Goal: Information Seeking & Learning: Find specific page/section

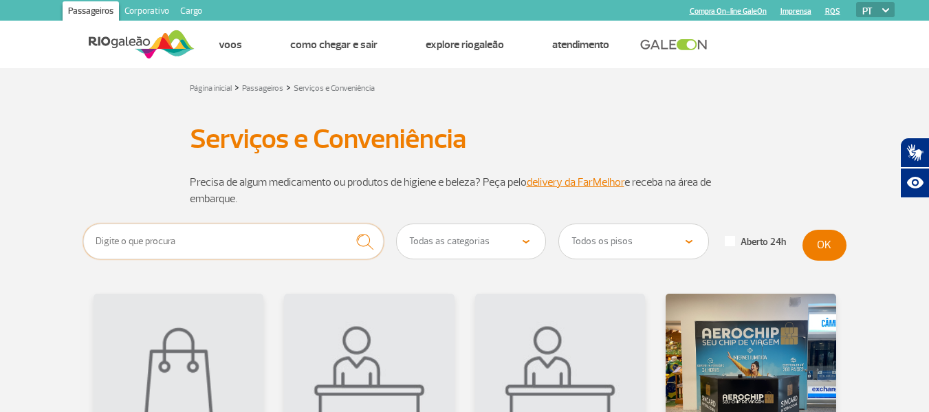
click at [201, 250] on input "text" at bounding box center [233, 241] width 301 height 36
click at [346, 223] on button "submit" at bounding box center [365, 241] width 38 height 36
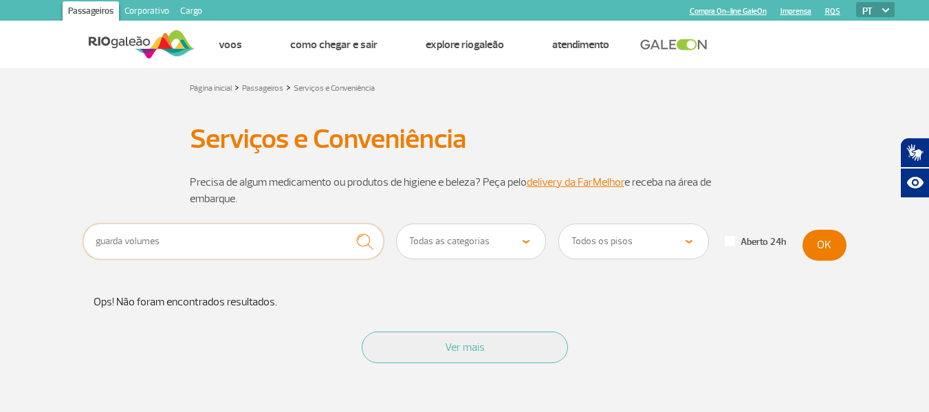
click at [188, 257] on input "guarda volumes" at bounding box center [233, 241] width 301 height 36
click at [182, 257] on input "guarda volumes" at bounding box center [233, 241] width 301 height 36
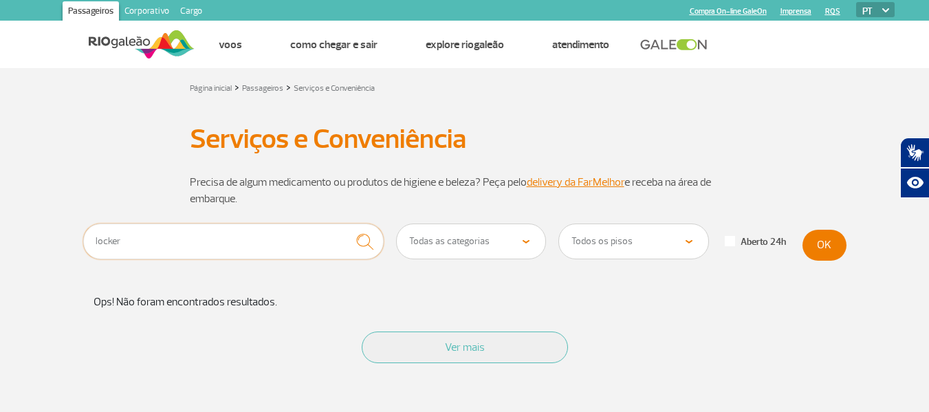
type input "locker"
click at [346, 223] on button "submit" at bounding box center [365, 241] width 38 height 36
click at [166, 40] on img at bounding box center [142, 45] width 106 height 34
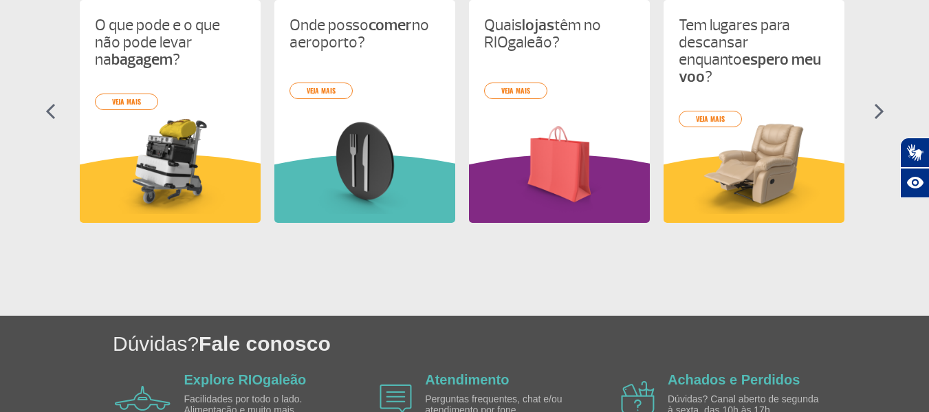
scroll to position [619, 0]
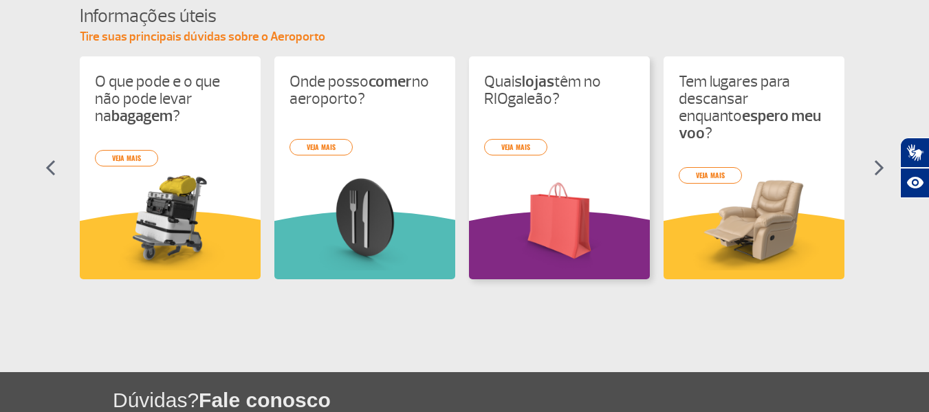
click at [501, 116] on h4 "Quais lojas têm no RIOgaleão?" at bounding box center [559, 99] width 151 height 52
click at [499, 146] on link "veja mais" at bounding box center [515, 147] width 63 height 17
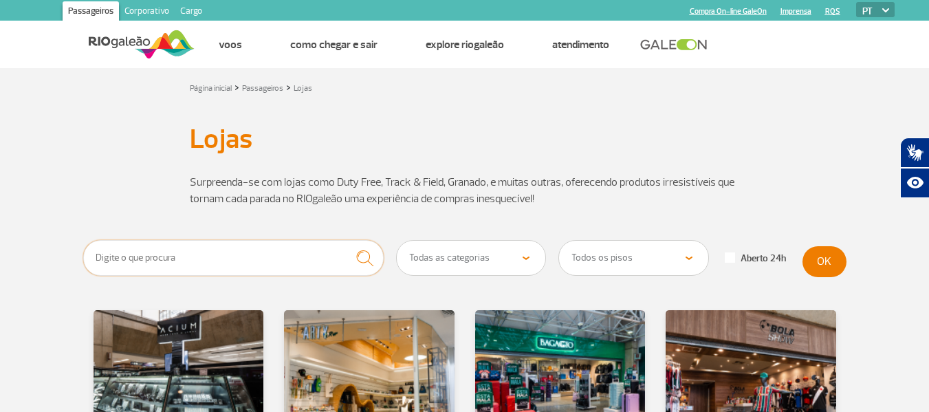
click at [288, 259] on input "text" at bounding box center [233, 258] width 301 height 36
click at [346, 240] on button "submit" at bounding box center [365, 258] width 38 height 36
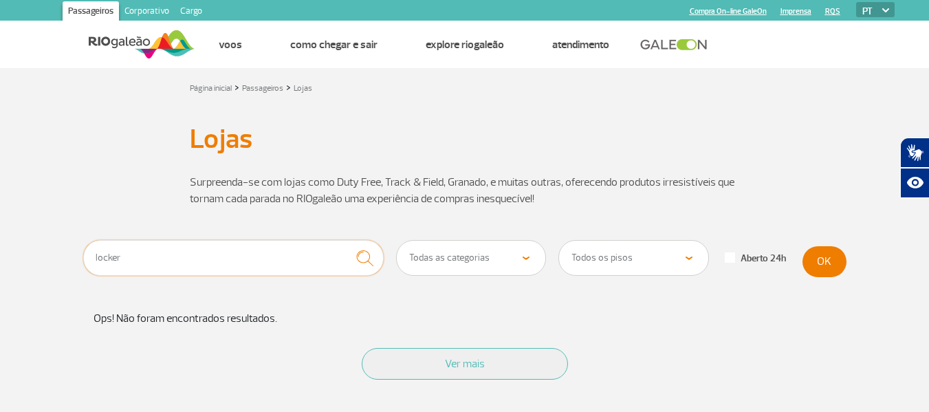
click at [272, 248] on input "locker" at bounding box center [233, 258] width 301 height 36
click at [346, 240] on button "submit" at bounding box center [365, 258] width 38 height 36
click at [284, 255] on input "guarda volume" at bounding box center [233, 258] width 301 height 36
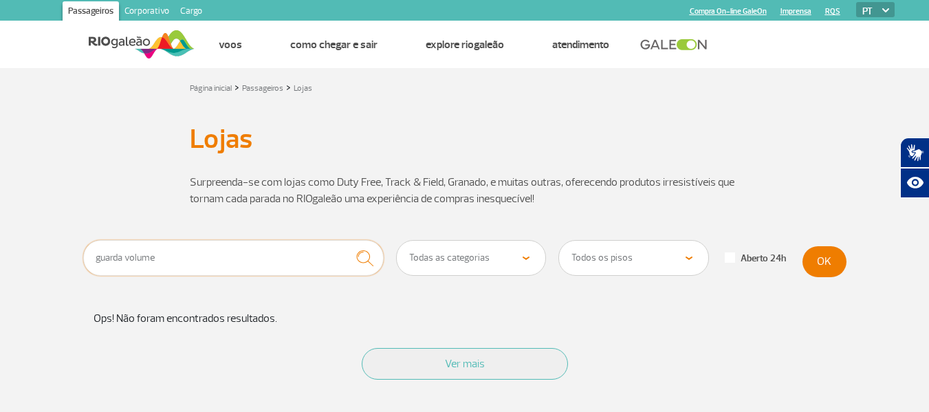
click at [284, 255] on input "guarda volume" at bounding box center [233, 258] width 301 height 36
click at [346, 240] on button "submit" at bounding box center [365, 258] width 38 height 36
type input "m"
click at [421, 249] on select "Todas as categorias Cosmético e Beleza Eletrônicos Livros e Revistas Moda e Ace…" at bounding box center [471, 258] width 149 height 34
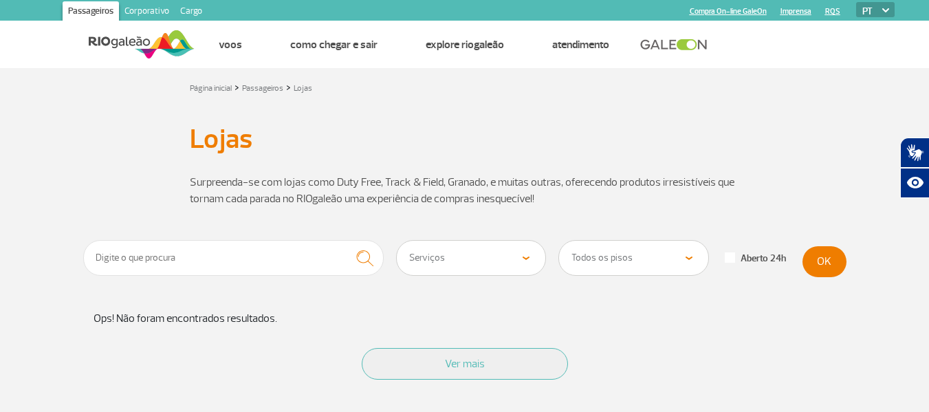
click at [397, 241] on select "Todas as categorias Cosmético e Beleza Eletrônicos Livros e Revistas Moda e Ace…" at bounding box center [471, 258] width 149 height 34
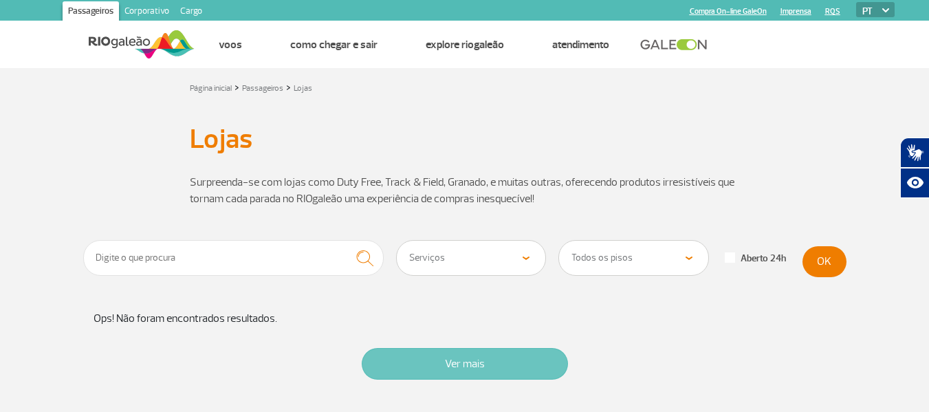
click at [487, 358] on button "Ver mais" at bounding box center [465, 364] width 206 height 32
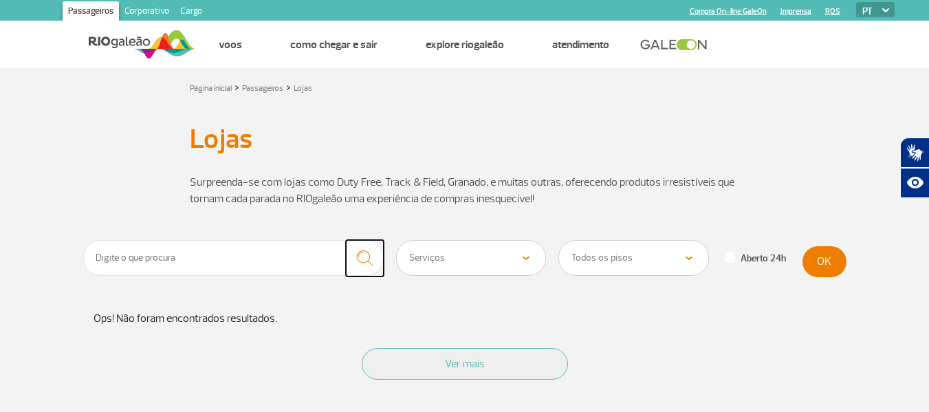
click at [356, 259] on img "submit" at bounding box center [365, 258] width 30 height 28
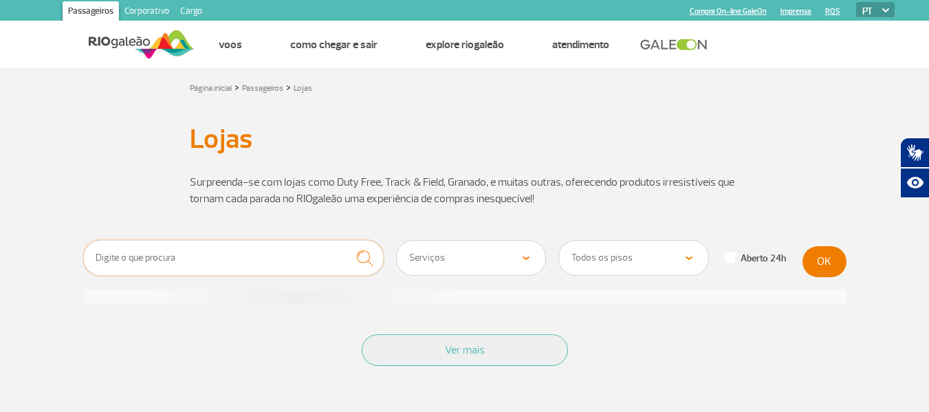
click at [270, 258] on input "text" at bounding box center [233, 258] width 301 height 36
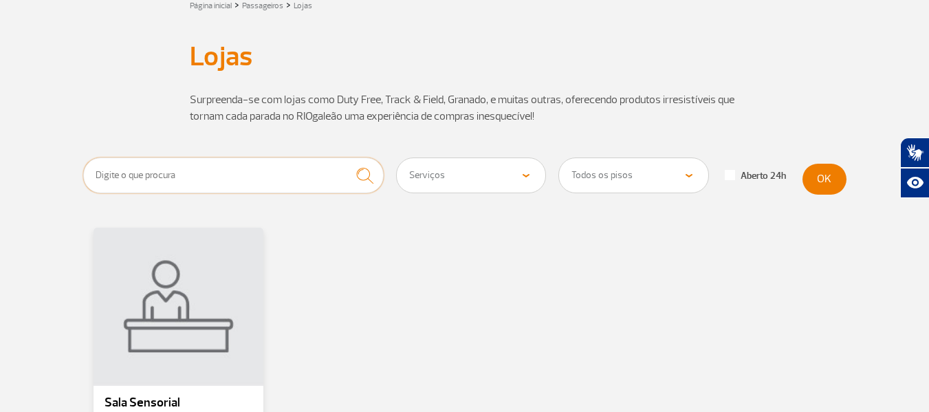
scroll to position [69, 0]
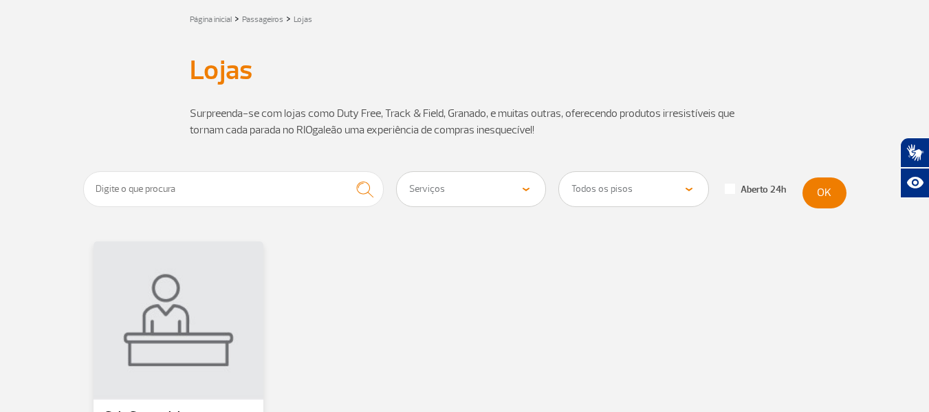
click at [442, 193] on select "Todas as categorias Cosmético e Beleza Eletrônicos Livros e Revistas Moda e Ace…" at bounding box center [471, 189] width 149 height 34
select select "333"
click at [397, 172] on select "Todas as categorias Cosmético e Beleza Eletrônicos Livros e Revistas Moda e Ace…" at bounding box center [471, 189] width 149 height 34
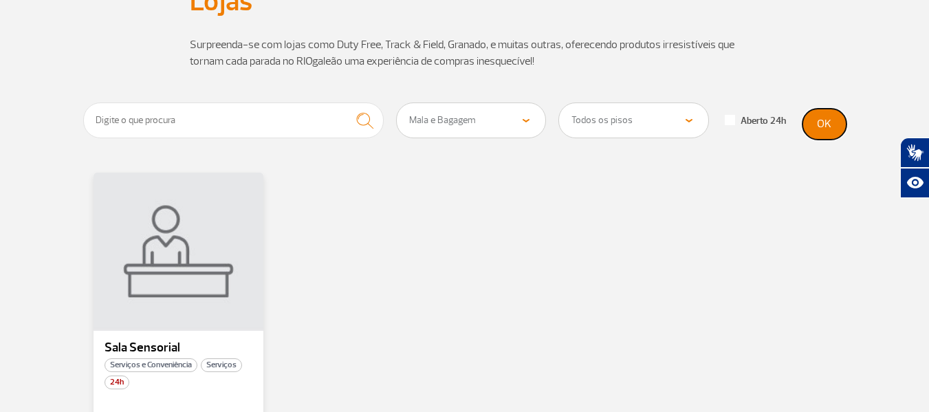
click at [813, 116] on button "OK" at bounding box center [824, 124] width 44 height 31
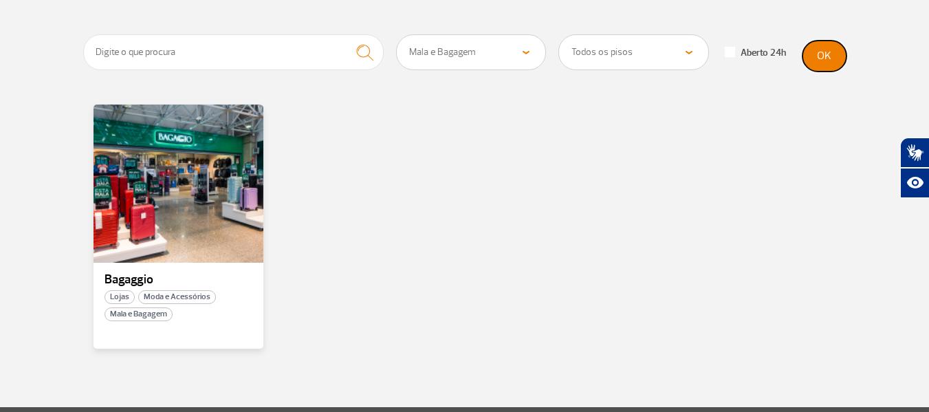
scroll to position [206, 0]
